Goal: Information Seeking & Learning: Find specific page/section

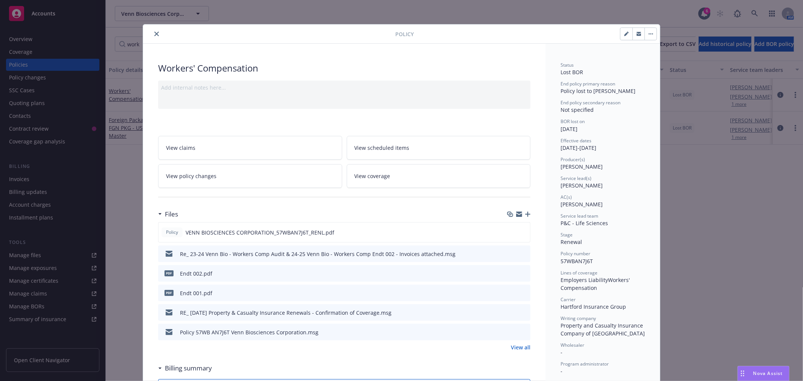
click at [154, 33] on icon "close" at bounding box center [156, 34] width 5 height 5
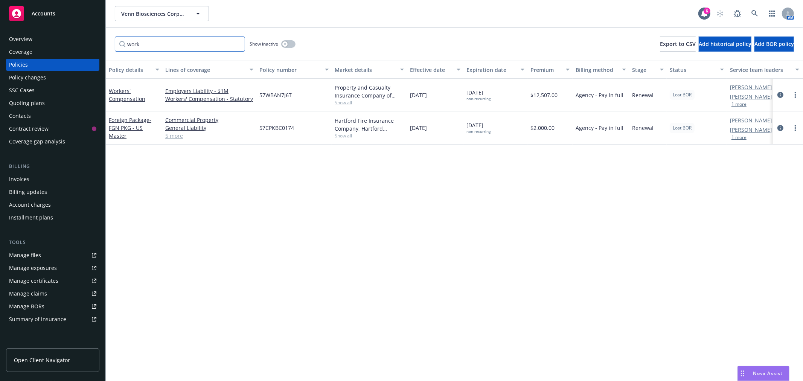
drag, startPoint x: 143, startPoint y: 40, endPoint x: 44, endPoint y: 32, distance: 99.6
click at [32, 33] on div "Accounts Overview Coverage Policies Policy changes SSC Cases Quoting plans Cont…" at bounding box center [401, 190] width 803 height 381
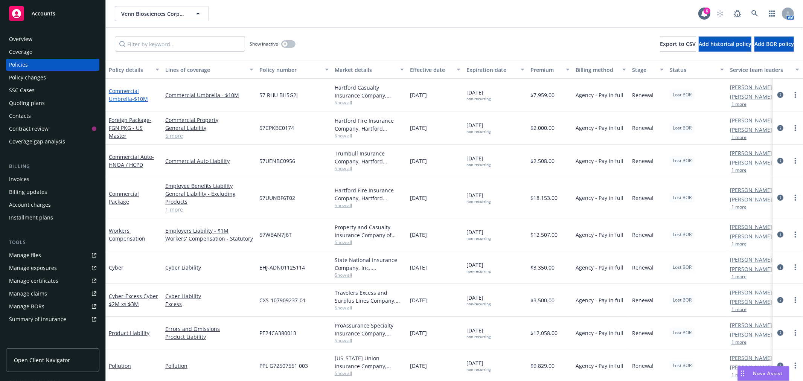
drag, startPoint x: 129, startPoint y: 98, endPoint x: 166, endPoint y: 97, distance: 37.3
click at [129, 98] on link "Commercial Umbrella - $10M" at bounding box center [128, 94] width 39 height 15
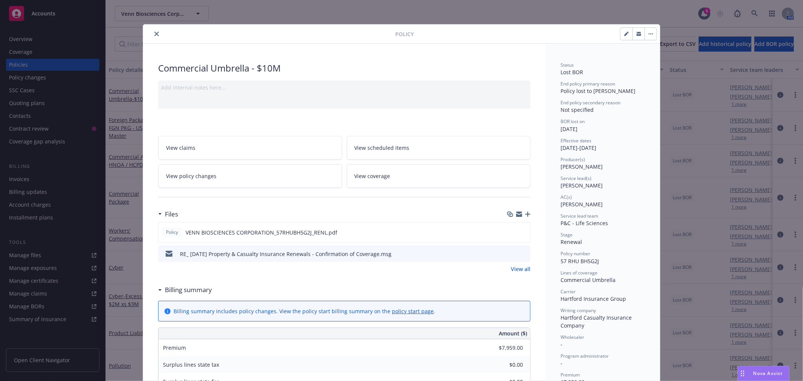
click at [156, 35] on button "close" at bounding box center [156, 33] width 9 height 9
